Goal: Task Accomplishment & Management: Manage account settings

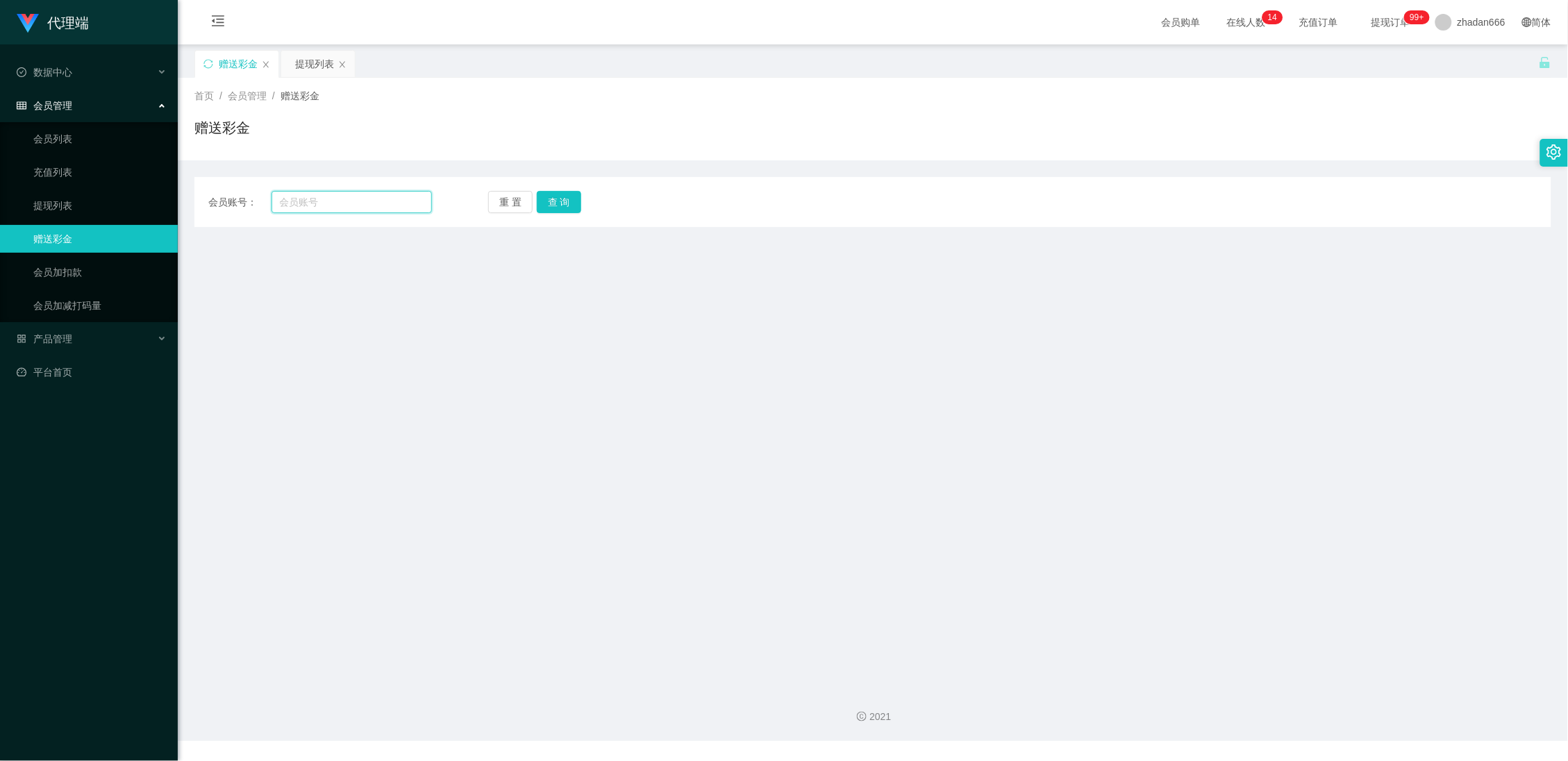
drag, startPoint x: 302, startPoint y: 194, endPoint x: 319, endPoint y: 209, distance: 22.7
click at [302, 194] on input "text" at bounding box center [353, 202] width 161 height 22
paste input "96776345"
type input "96776345"
click at [557, 205] on button "查 询" at bounding box center [559, 202] width 44 height 22
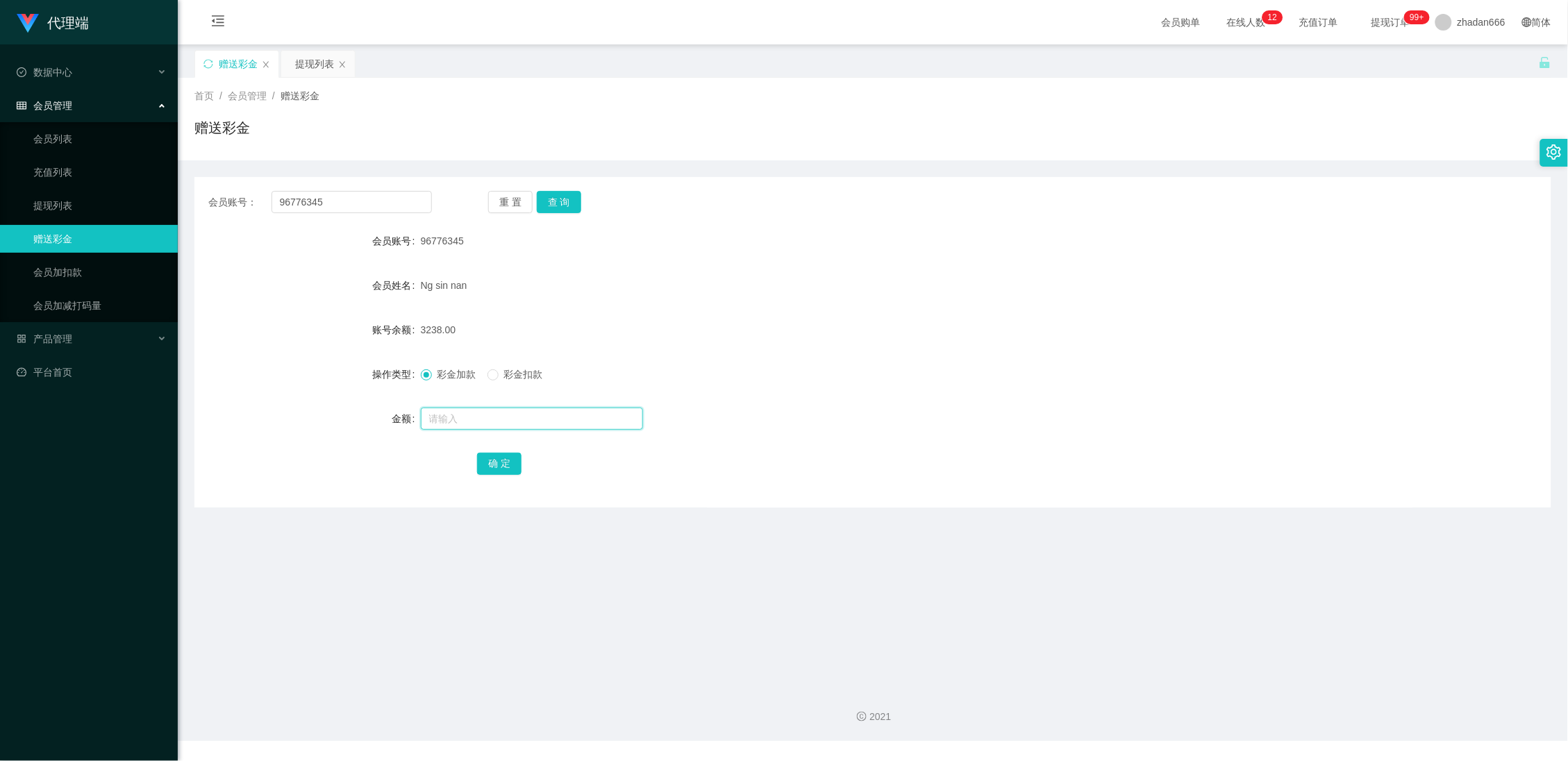
click at [455, 417] on input "text" at bounding box center [532, 418] width 222 height 22
drag, startPoint x: 457, startPoint y: 415, endPoint x: 382, endPoint y: 435, distance: 77.6
click at [417, 426] on div "金额 150" at bounding box center [873, 418] width 1357 height 28
type input "183"
click at [494, 463] on button "确 定" at bounding box center [499, 463] width 44 height 22
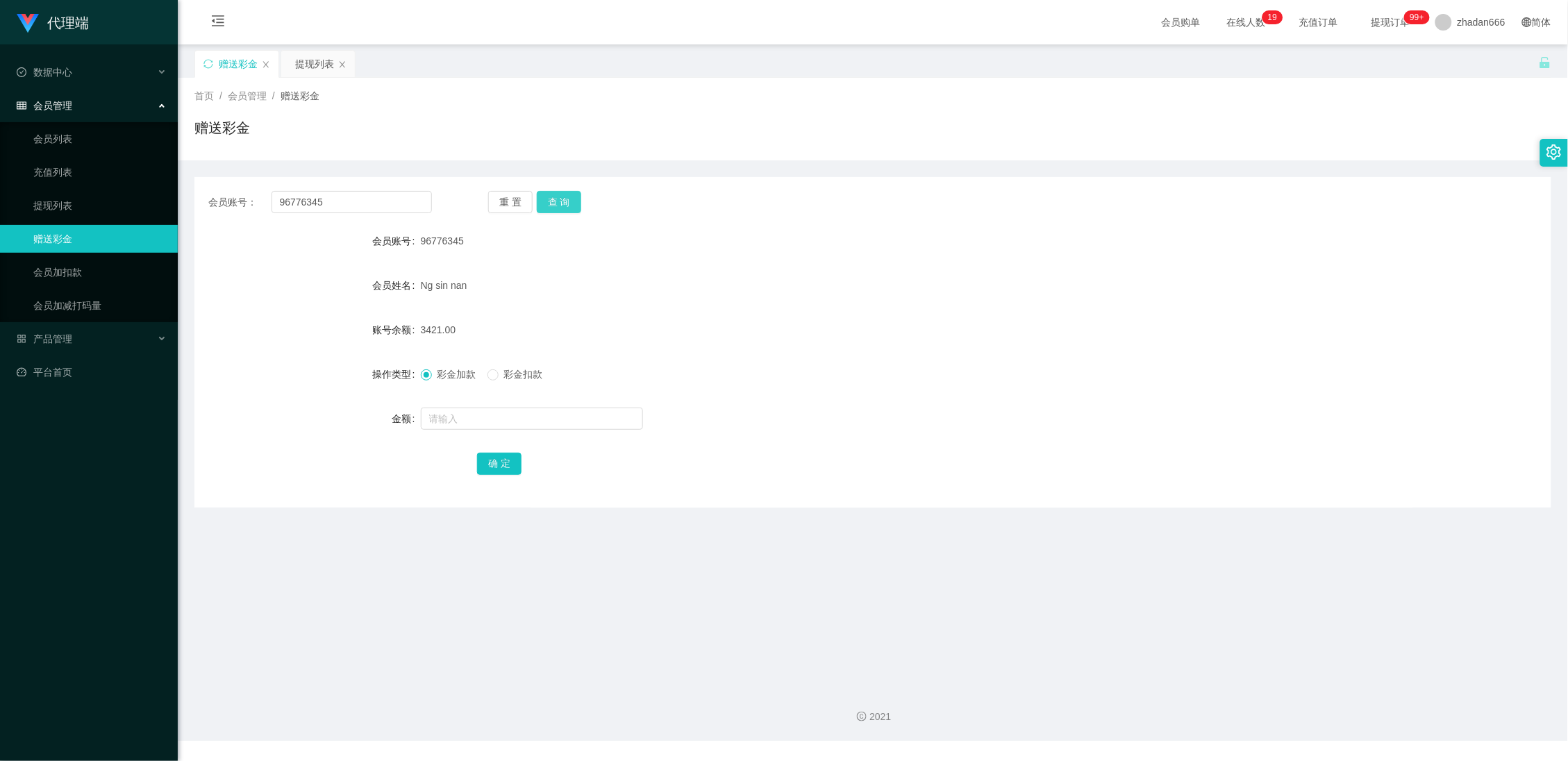
click at [573, 210] on button "查 询" at bounding box center [559, 202] width 44 height 22
click at [567, 202] on button "查 询" at bounding box center [559, 202] width 44 height 22
click at [452, 432] on div at bounding box center [817, 418] width 792 height 28
click at [455, 404] on form "会员账号 96776345 会员姓名 [PERSON_NAME] sin nan 账号余额 0.00 操作类型 彩金加款 彩金扣款 金额 确 定" at bounding box center [873, 352] width 1357 height 250
click at [455, 418] on input "text" at bounding box center [532, 418] width 222 height 22
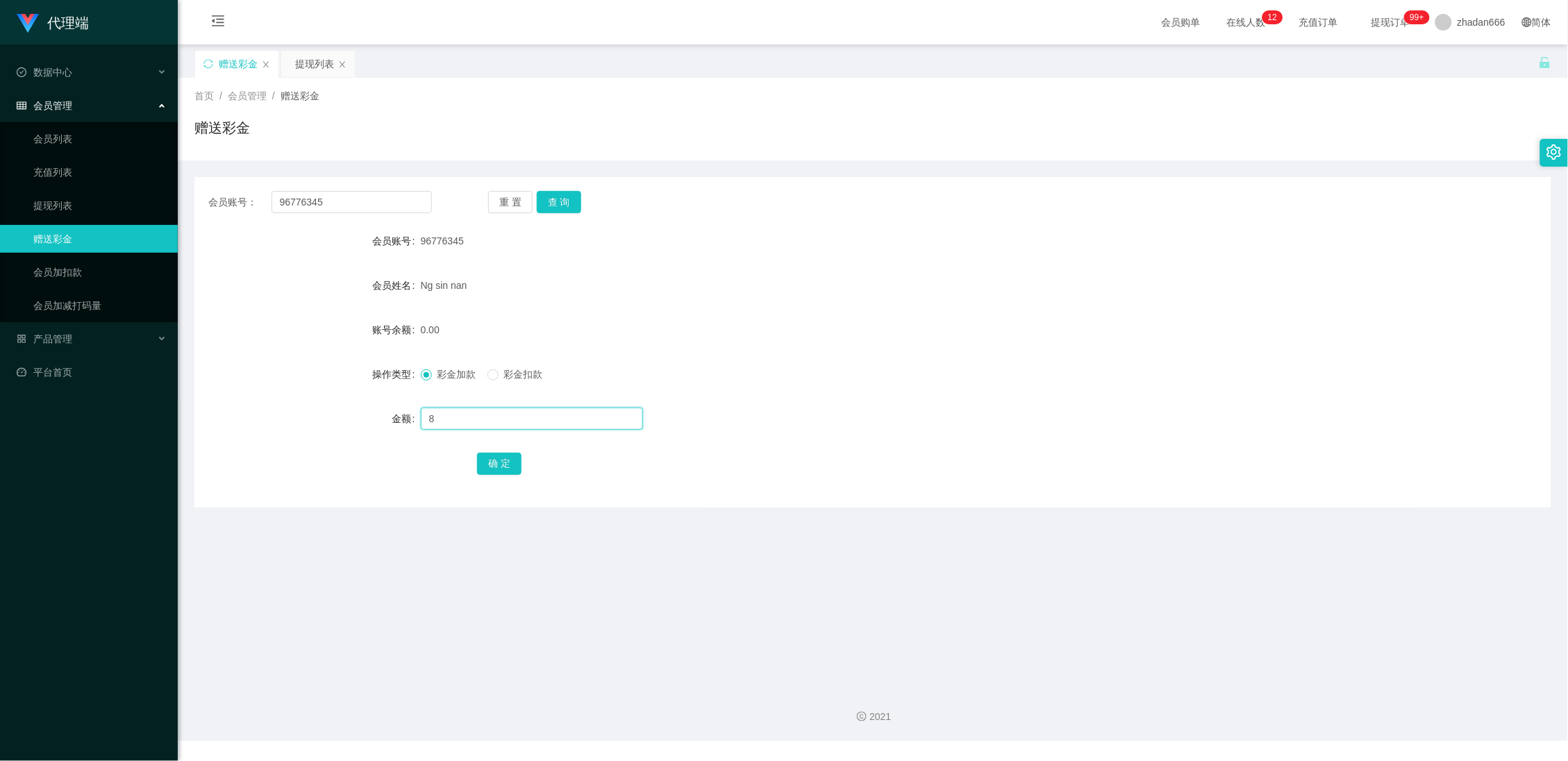
type input "8"
click at [491, 449] on div "确 定" at bounding box center [873, 463] width 792 height 28
click at [491, 465] on button "确 定" at bounding box center [499, 463] width 44 height 22
